Goal: Task Accomplishment & Management: Use online tool/utility

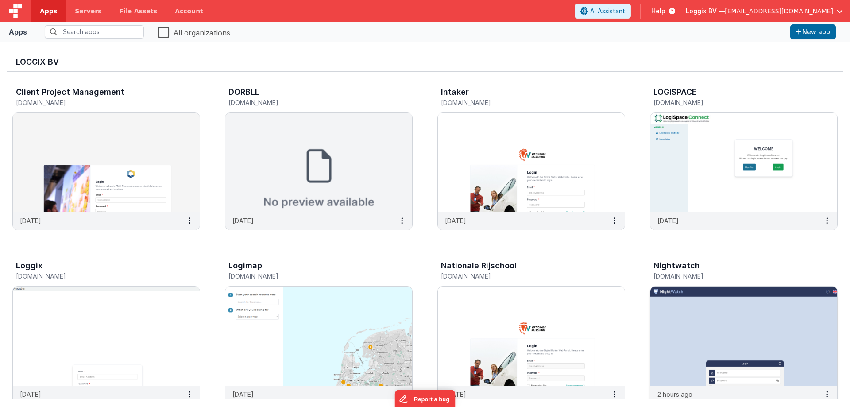
click at [677, 326] on img at bounding box center [744, 336] width 187 height 99
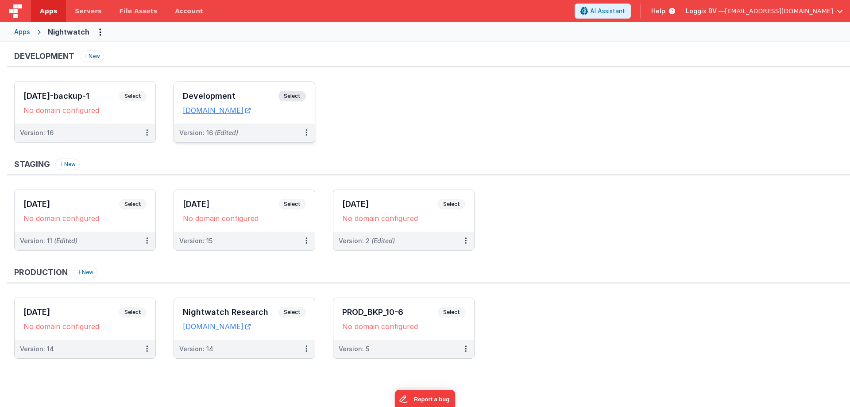
click at [291, 98] on span "Select" at bounding box center [292, 96] width 27 height 11
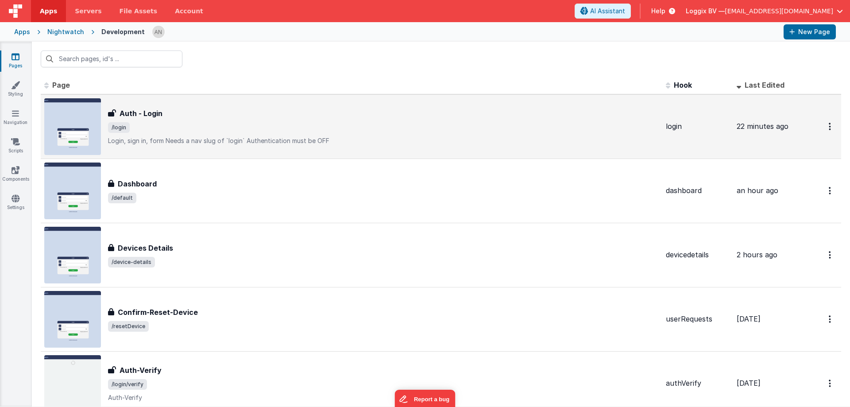
click at [184, 129] on span "/login" at bounding box center [383, 127] width 551 height 11
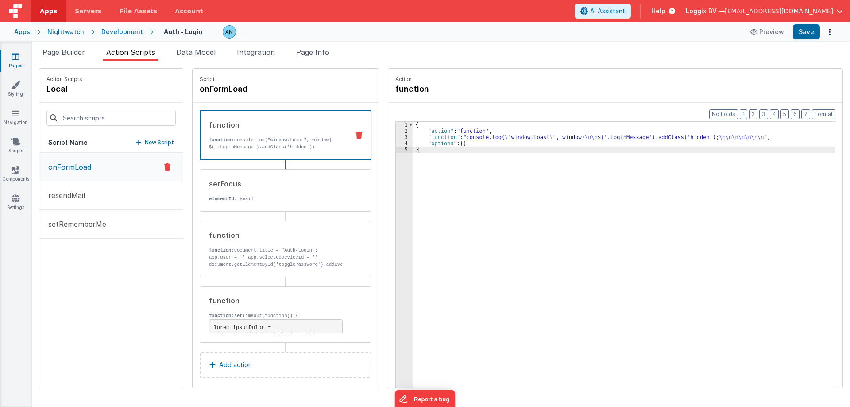
click at [129, 56] on span "Action Scripts" at bounding box center [130, 52] width 49 height 9
click at [112, 290] on div "onFormLoad resendMail setRememberMe" at bounding box center [110, 270] width 143 height 235
click at [104, 196] on button "resendMail" at bounding box center [110, 195] width 143 height 29
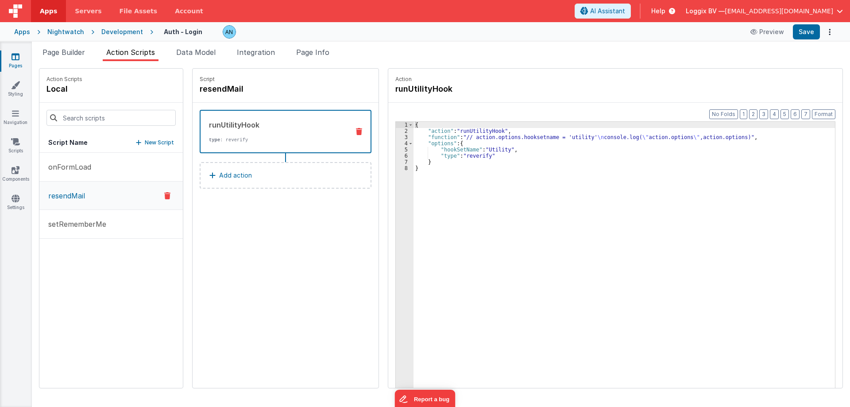
click at [396, 139] on div "3" at bounding box center [405, 137] width 18 height 6
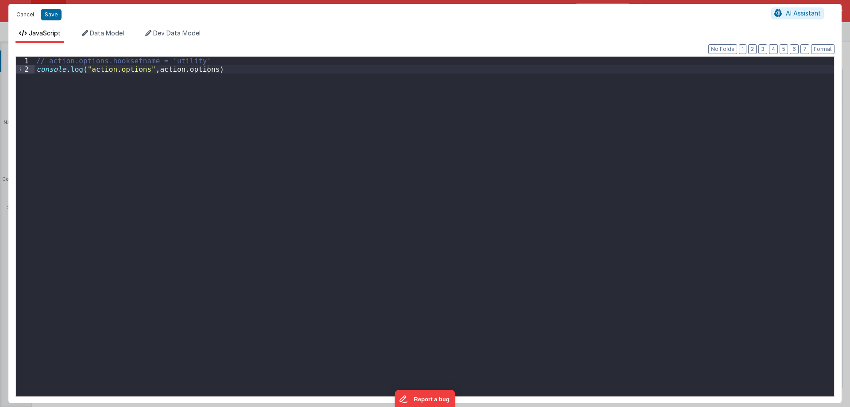
click at [27, 16] on button "Cancel" at bounding box center [25, 14] width 27 height 12
